Goal: Use online tool/utility: Utilize a website feature to perform a specific function

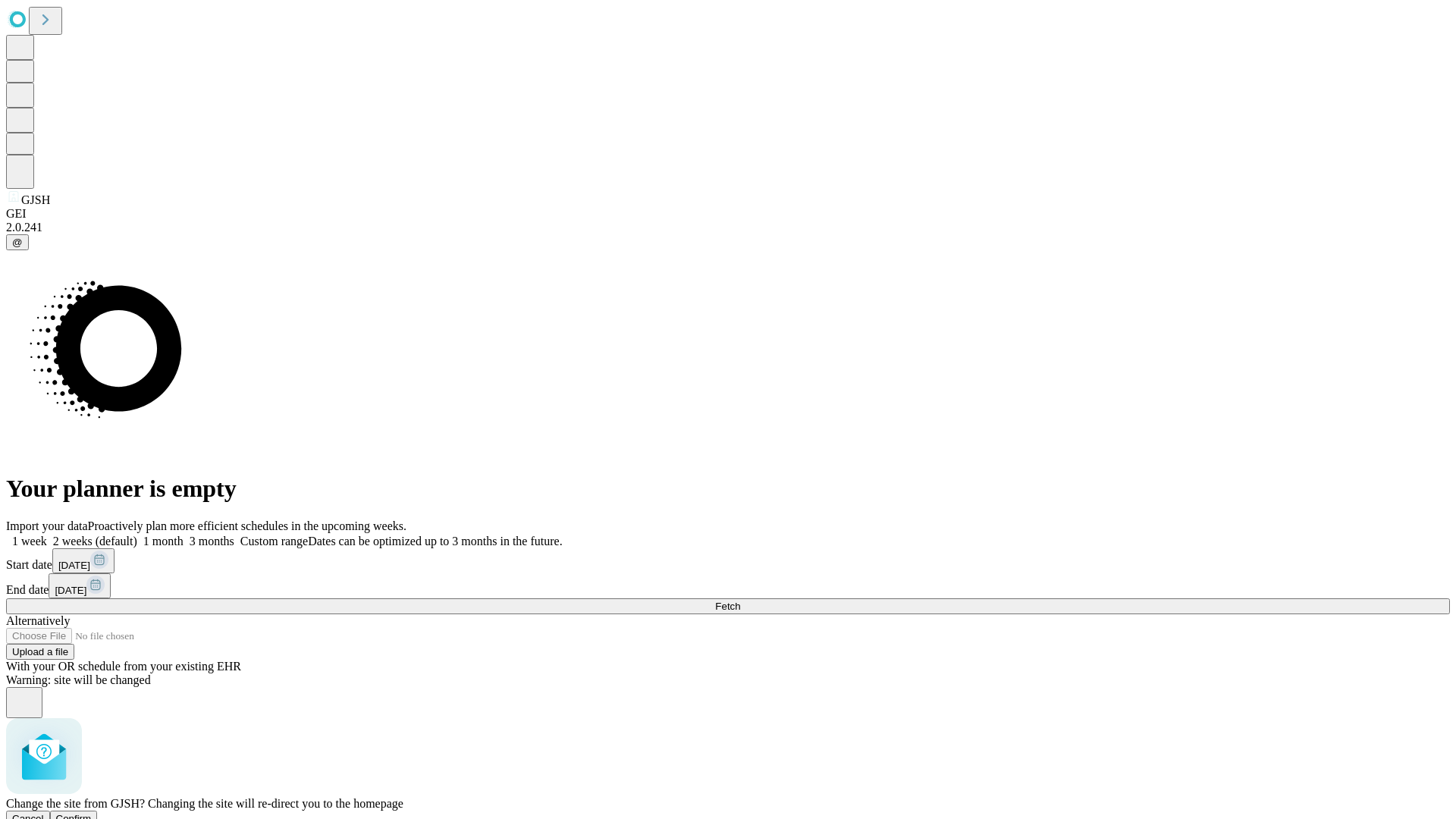
click at [92, 813] on span "Confirm" at bounding box center [74, 819] width 36 height 12
click at [183, 535] on label "1 month" at bounding box center [160, 541] width 46 height 13
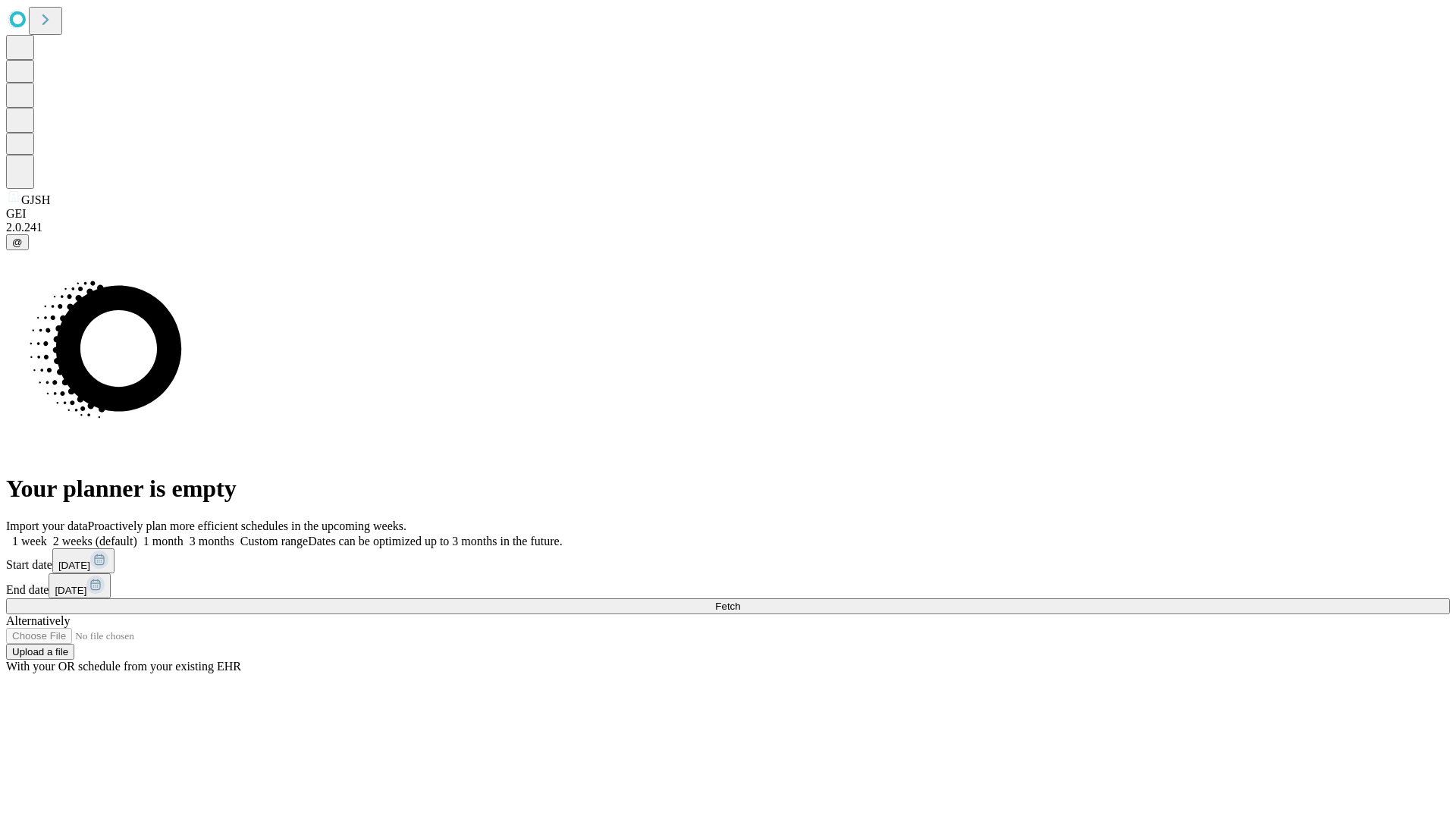
click at [740, 600] on span "Fetch" at bounding box center [728, 606] width 25 height 12
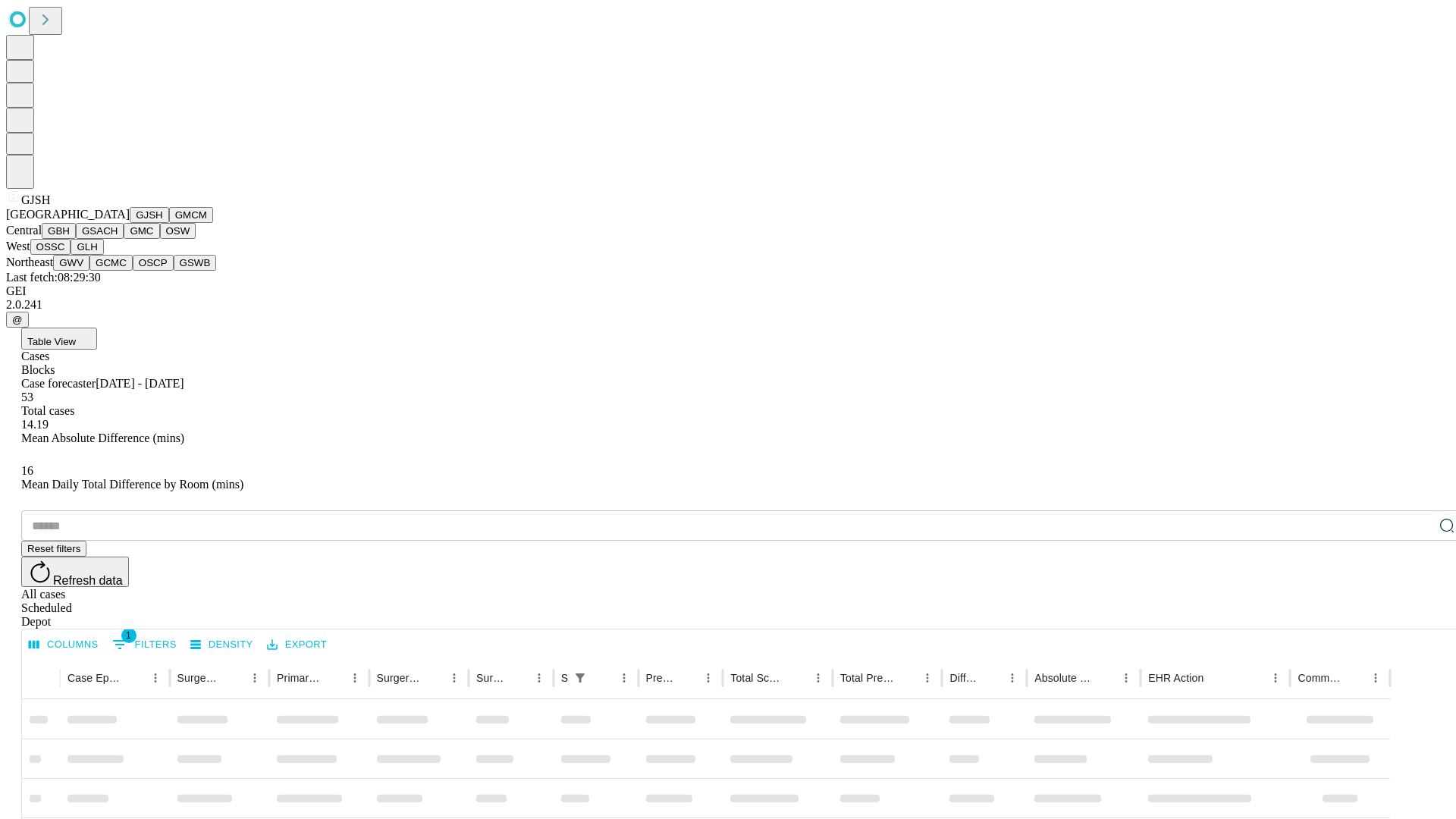
click at [169, 223] on button "GMCM" at bounding box center [191, 214] width 44 height 16
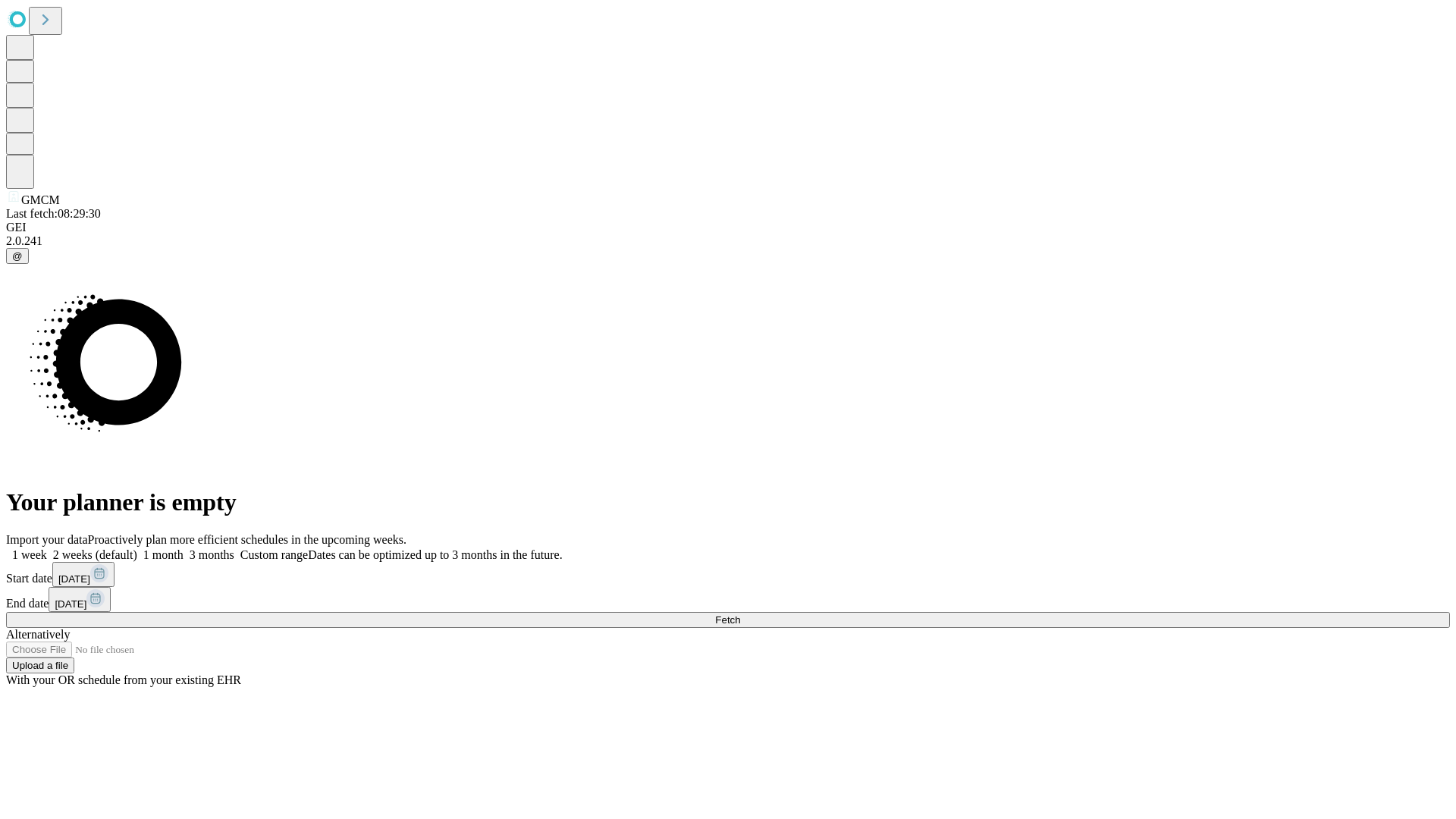
click at [183, 549] on label "1 month" at bounding box center [160, 554] width 46 height 13
click at [740, 615] on span "Fetch" at bounding box center [728, 621] width 25 height 12
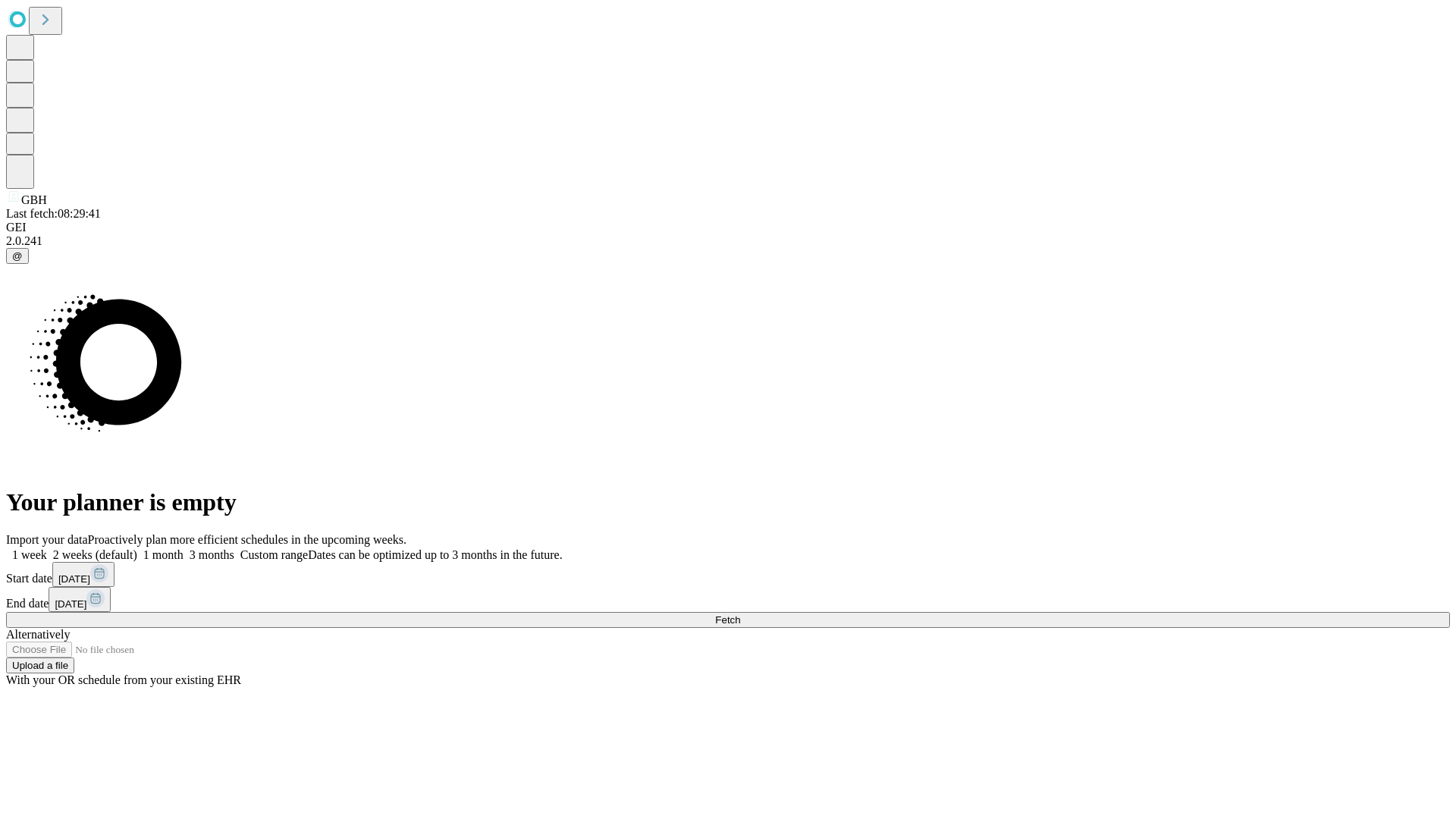
click at [183, 549] on label "1 month" at bounding box center [160, 554] width 46 height 13
click at [740, 615] on span "Fetch" at bounding box center [728, 621] width 25 height 12
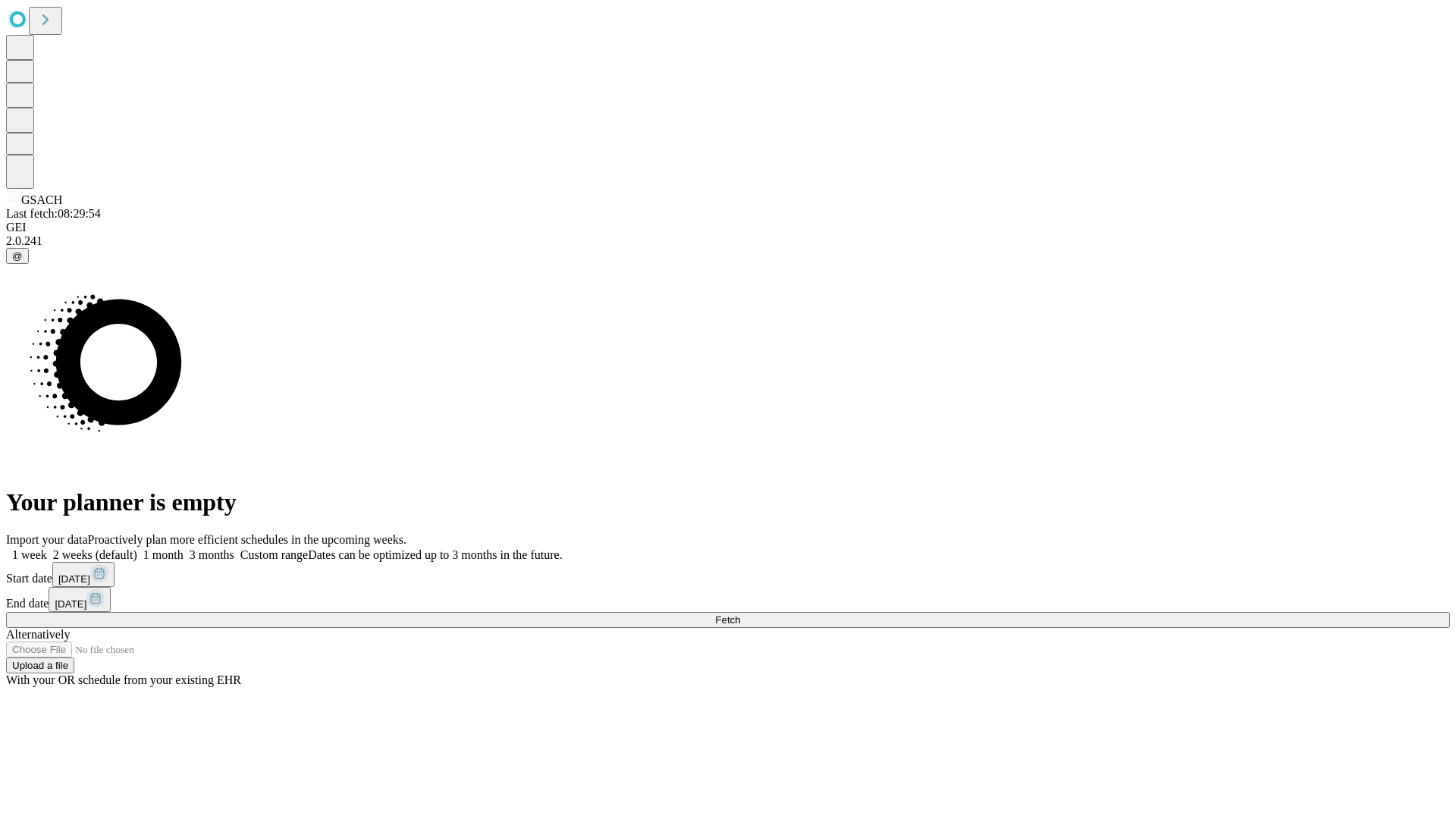
click at [183, 549] on label "1 month" at bounding box center [160, 554] width 46 height 13
click at [740, 615] on span "Fetch" at bounding box center [728, 621] width 25 height 12
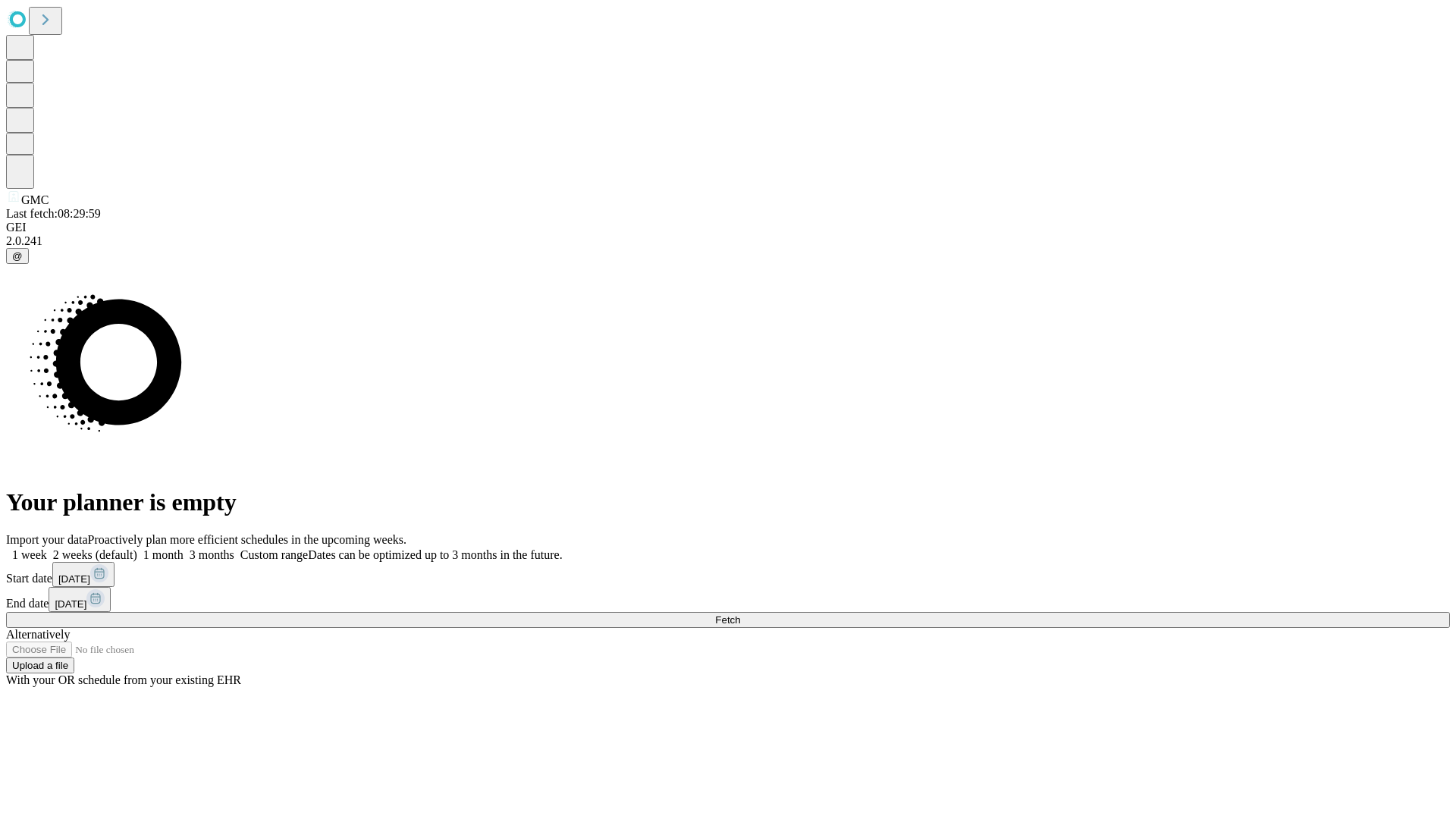
click at [183, 549] on label "1 month" at bounding box center [160, 554] width 46 height 13
click at [740, 615] on span "Fetch" at bounding box center [728, 621] width 25 height 12
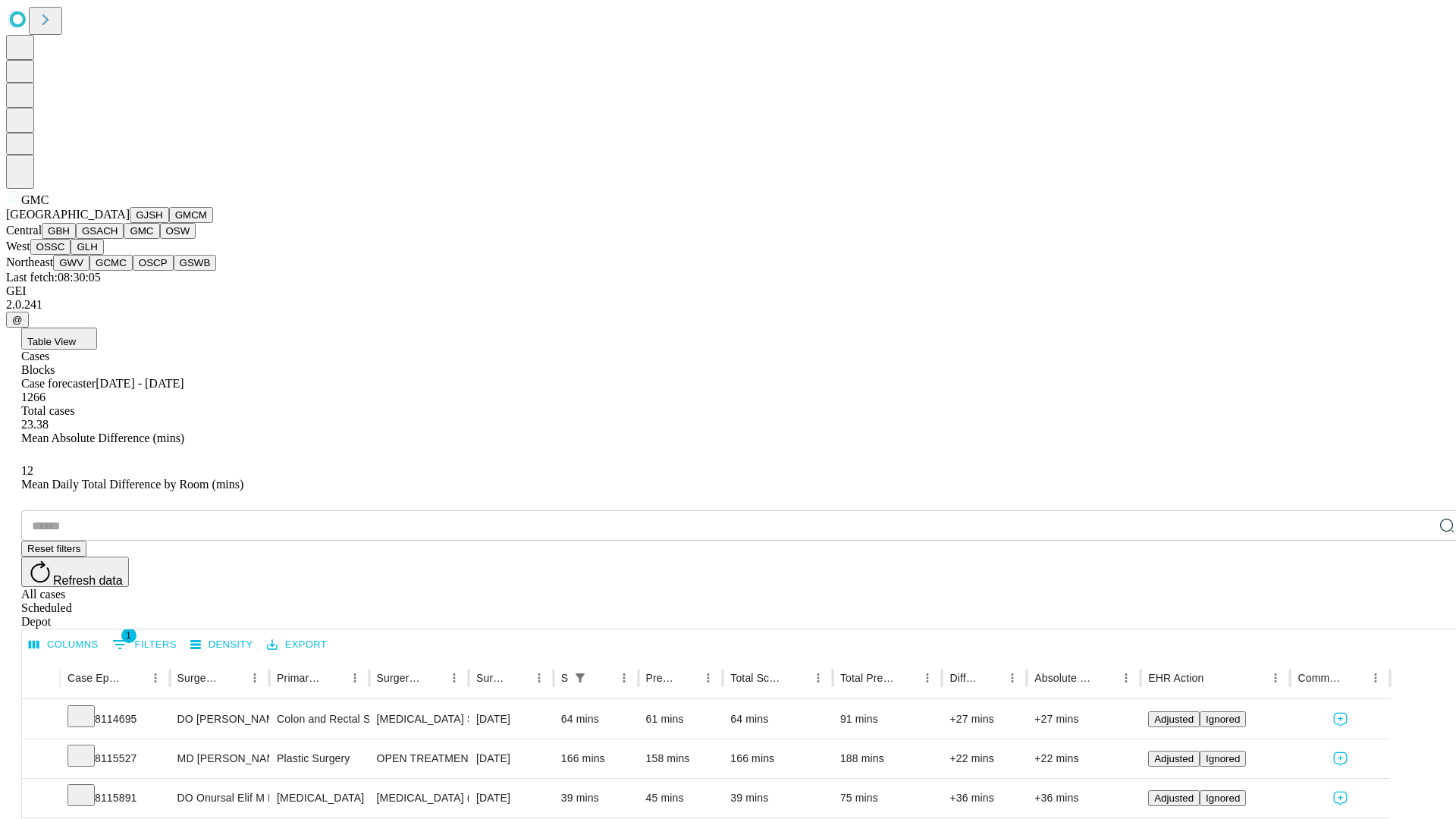
click at [160, 239] on button "OSW" at bounding box center [177, 230] width 36 height 16
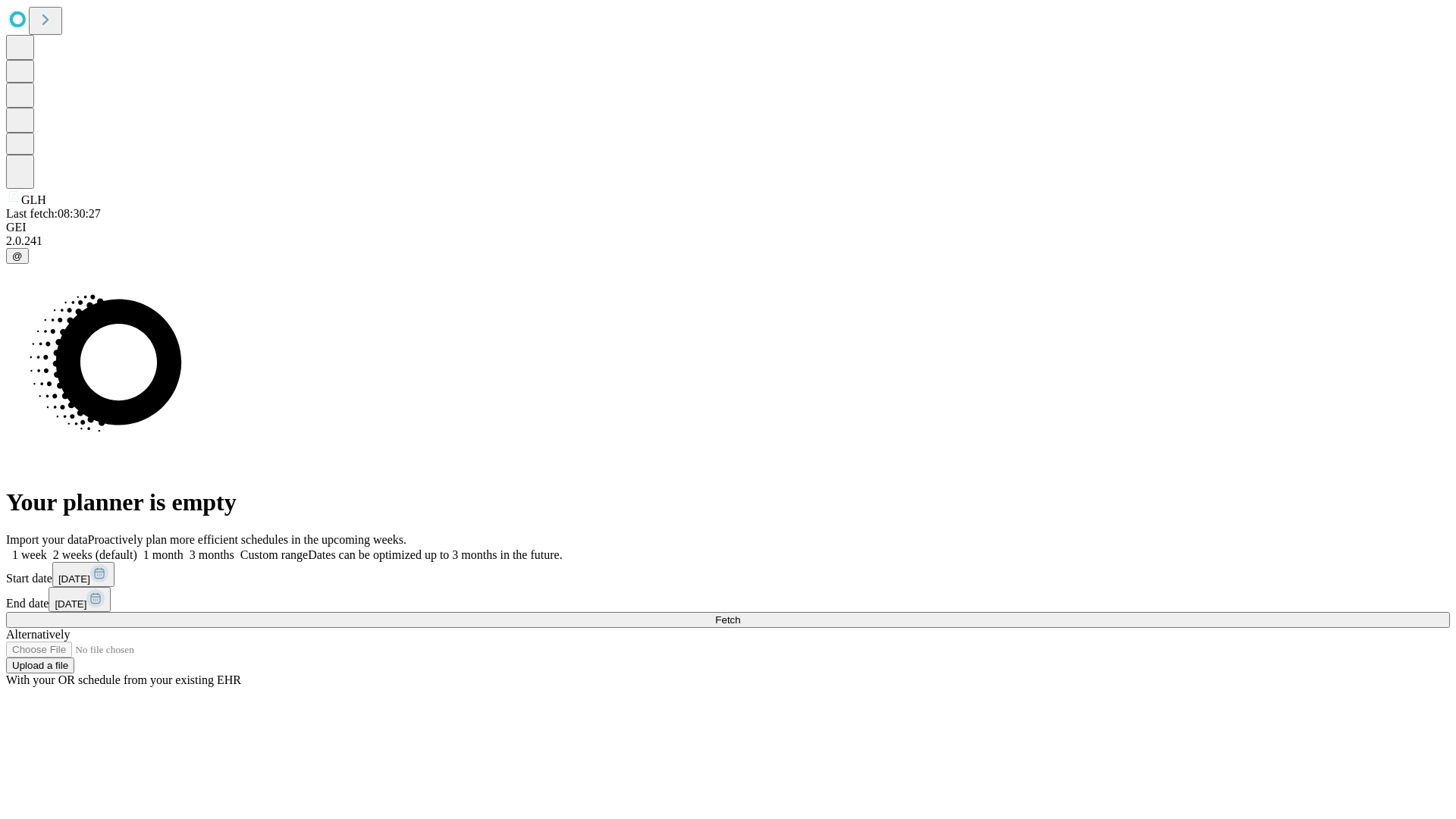
click at [183, 549] on label "1 month" at bounding box center [160, 554] width 46 height 13
click at [740, 615] on span "Fetch" at bounding box center [728, 621] width 25 height 12
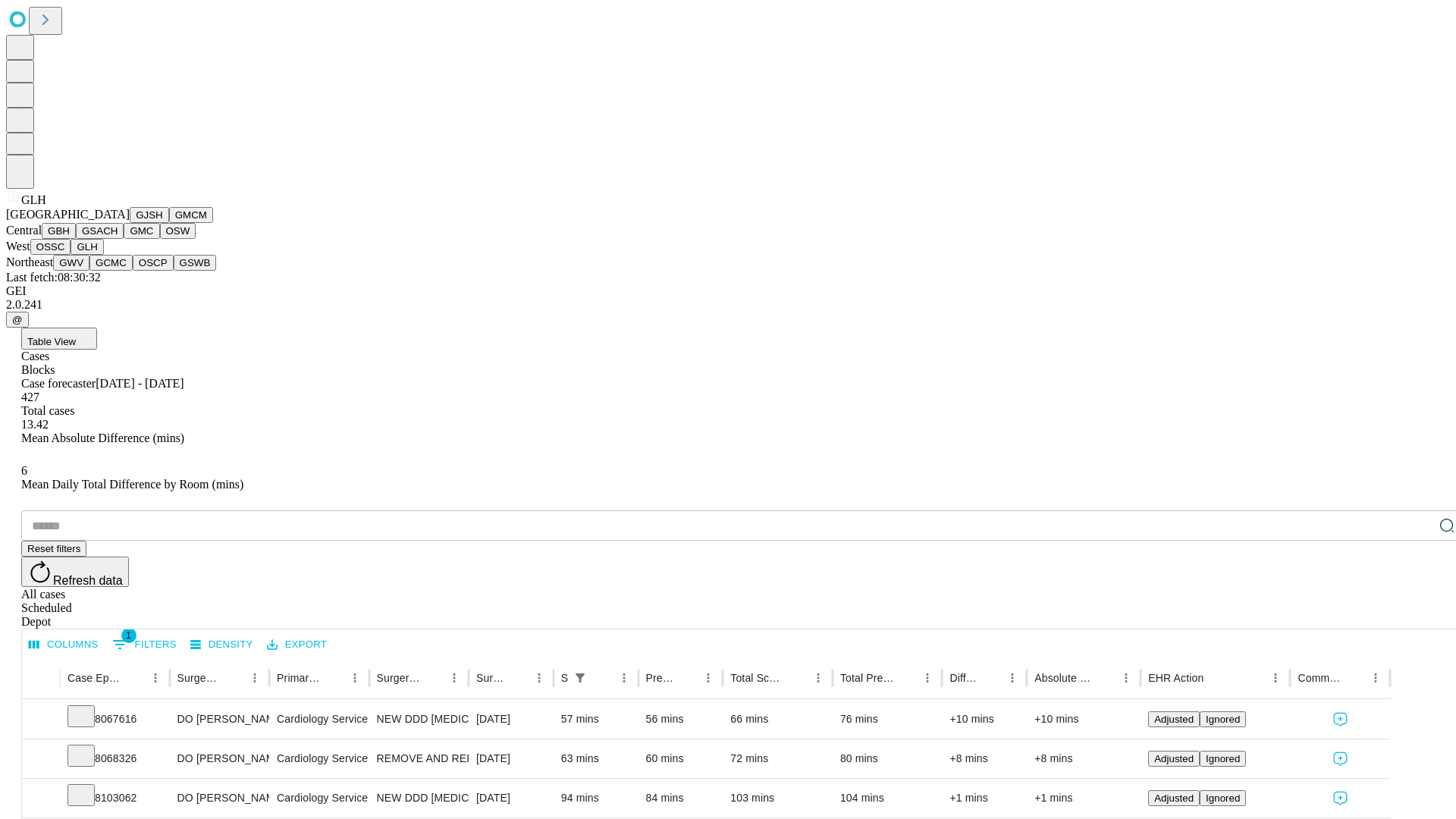
click at [90, 270] on button "GWV" at bounding box center [70, 262] width 36 height 16
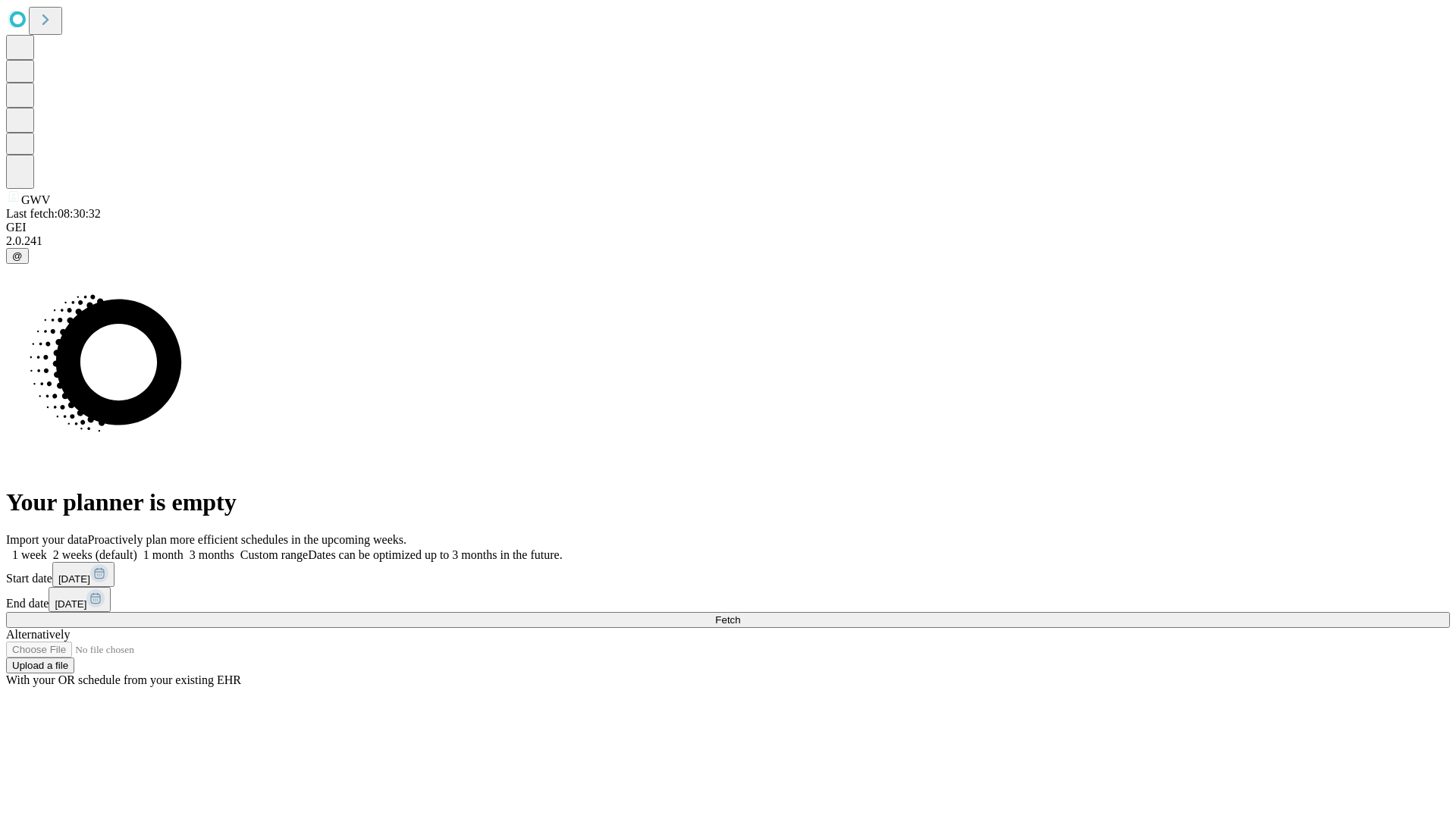
click at [740, 615] on span "Fetch" at bounding box center [728, 621] width 25 height 12
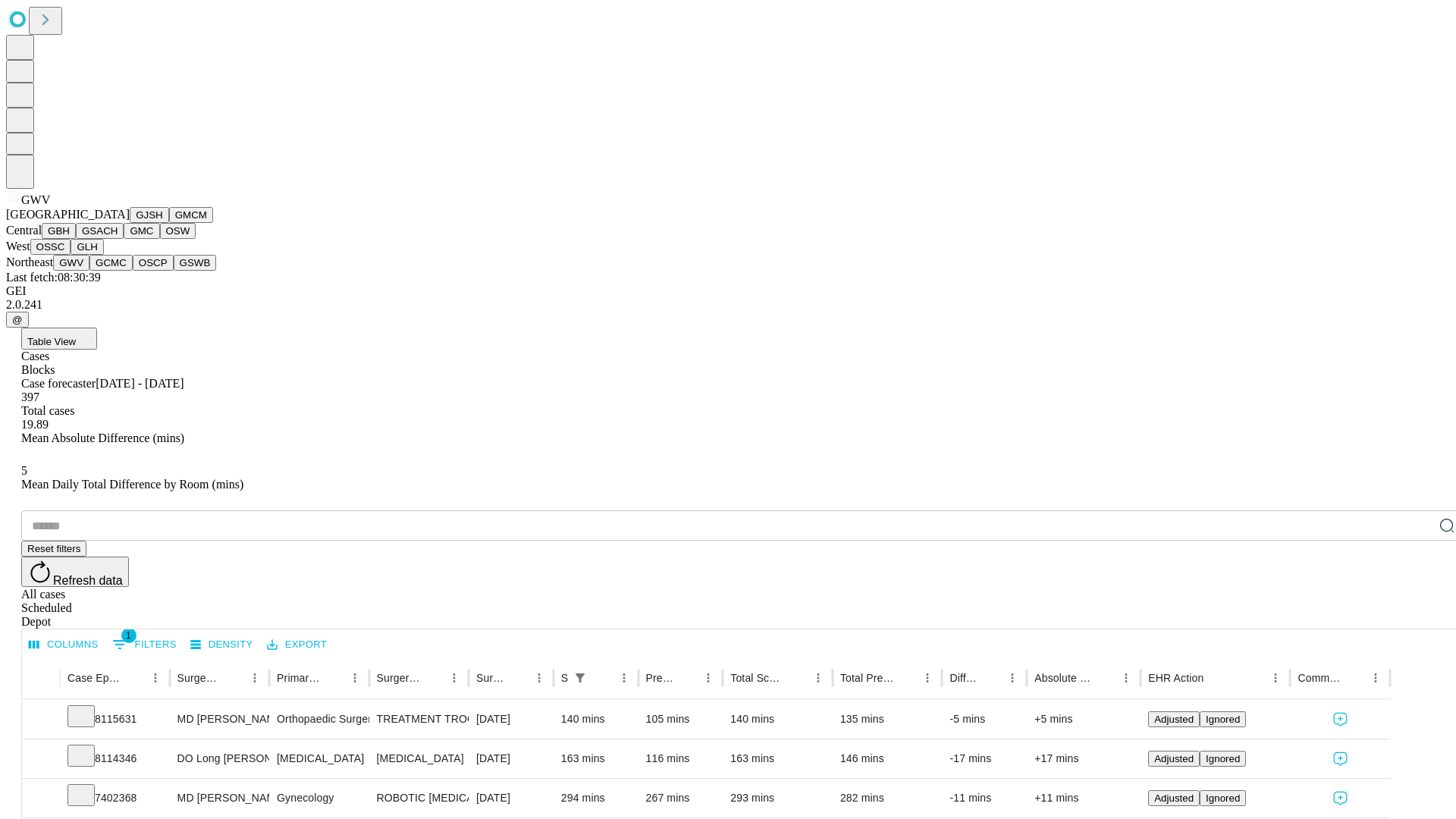
click at [117, 270] on button "GCMC" at bounding box center [111, 262] width 44 height 16
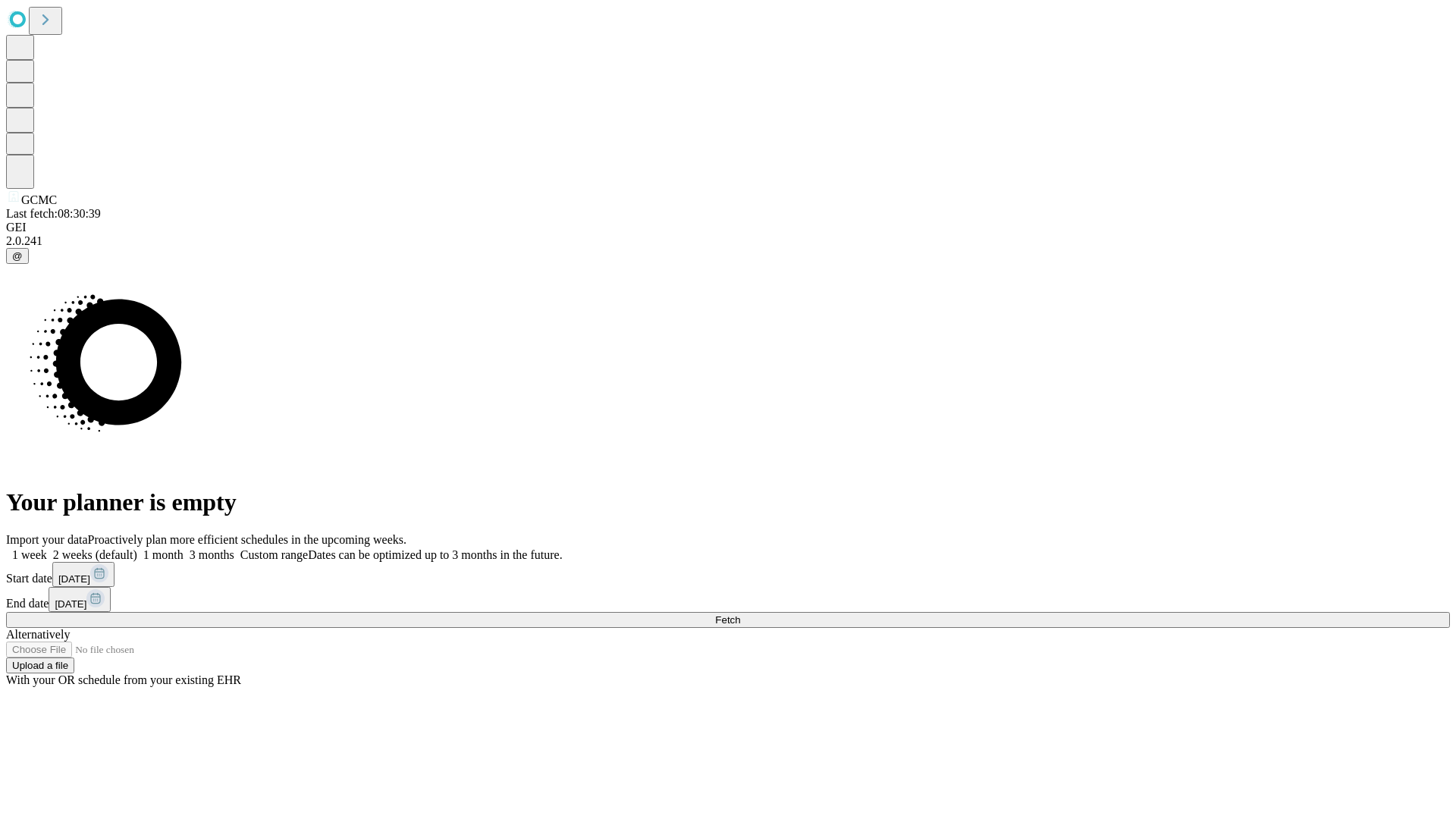
click at [183, 549] on label "1 month" at bounding box center [160, 554] width 46 height 13
click at [740, 615] on span "Fetch" at bounding box center [728, 621] width 25 height 12
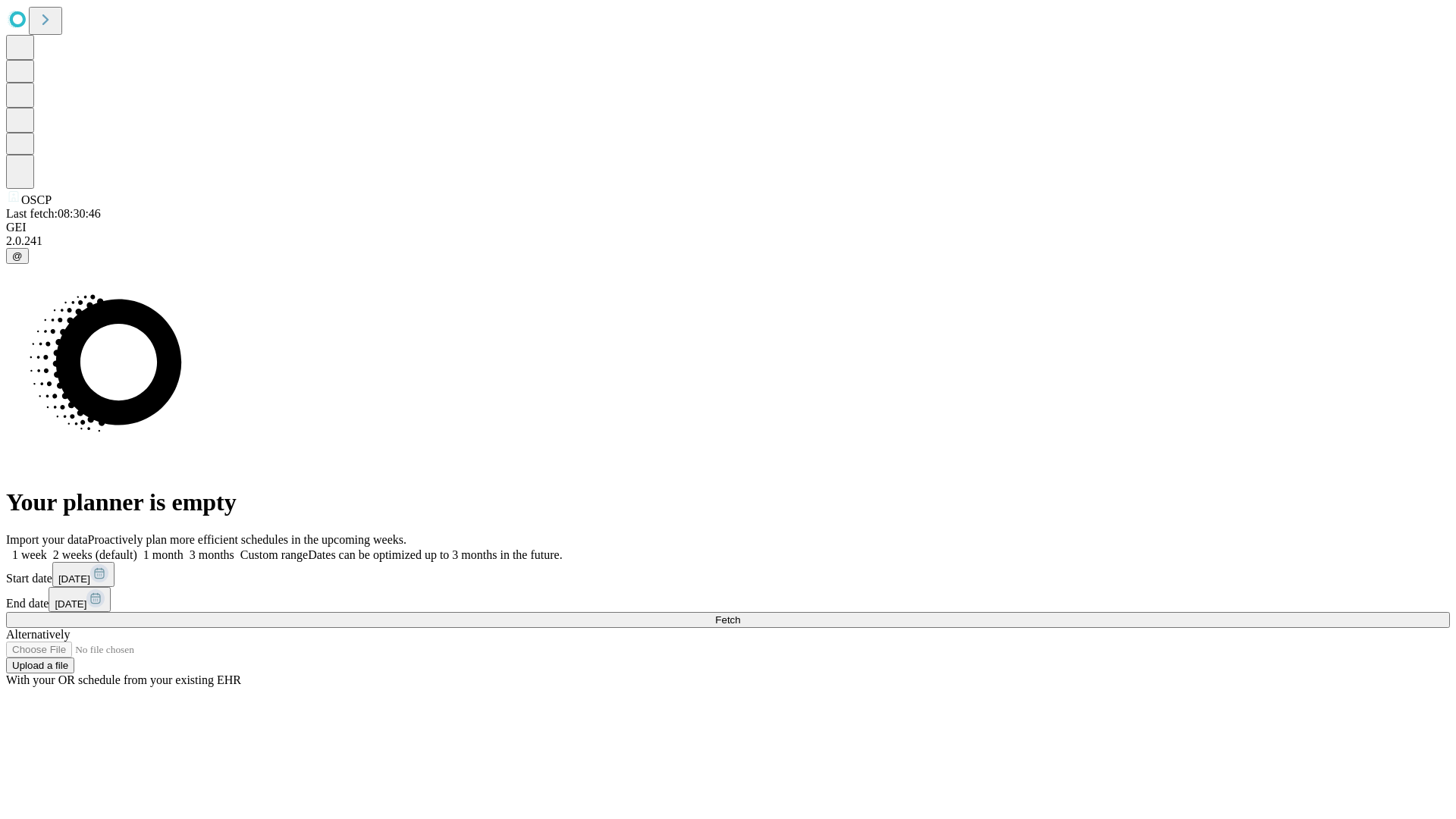
click at [740, 615] on span "Fetch" at bounding box center [728, 621] width 25 height 12
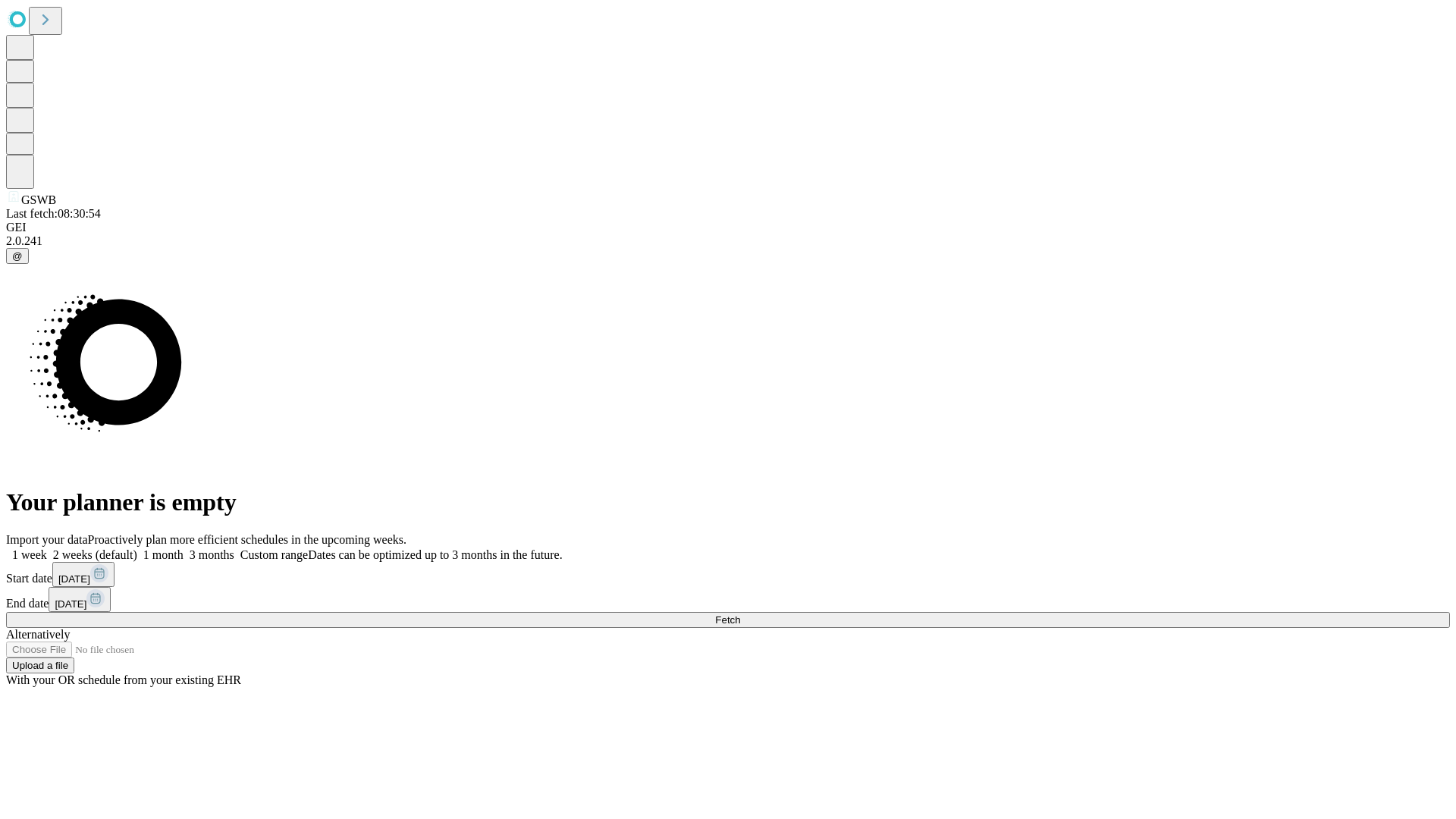
click at [183, 549] on label "1 month" at bounding box center [160, 554] width 46 height 13
click at [740, 615] on span "Fetch" at bounding box center [728, 621] width 25 height 12
